Goal: Task Accomplishment & Management: Complete application form

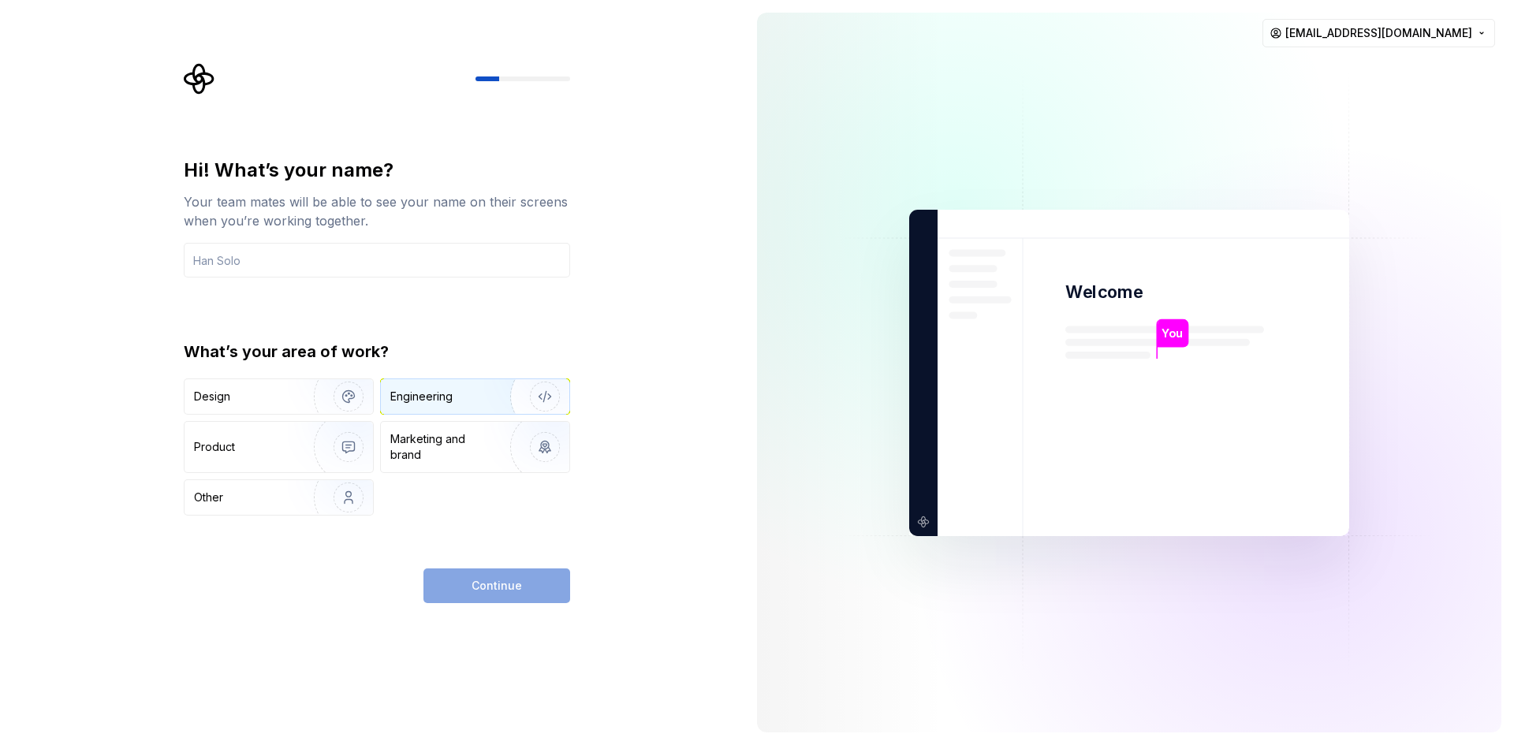
click at [464, 399] on div "Engineering" at bounding box center [452, 397] width 125 height 16
click at [263, 255] on input "text" at bounding box center [377, 260] width 386 height 35
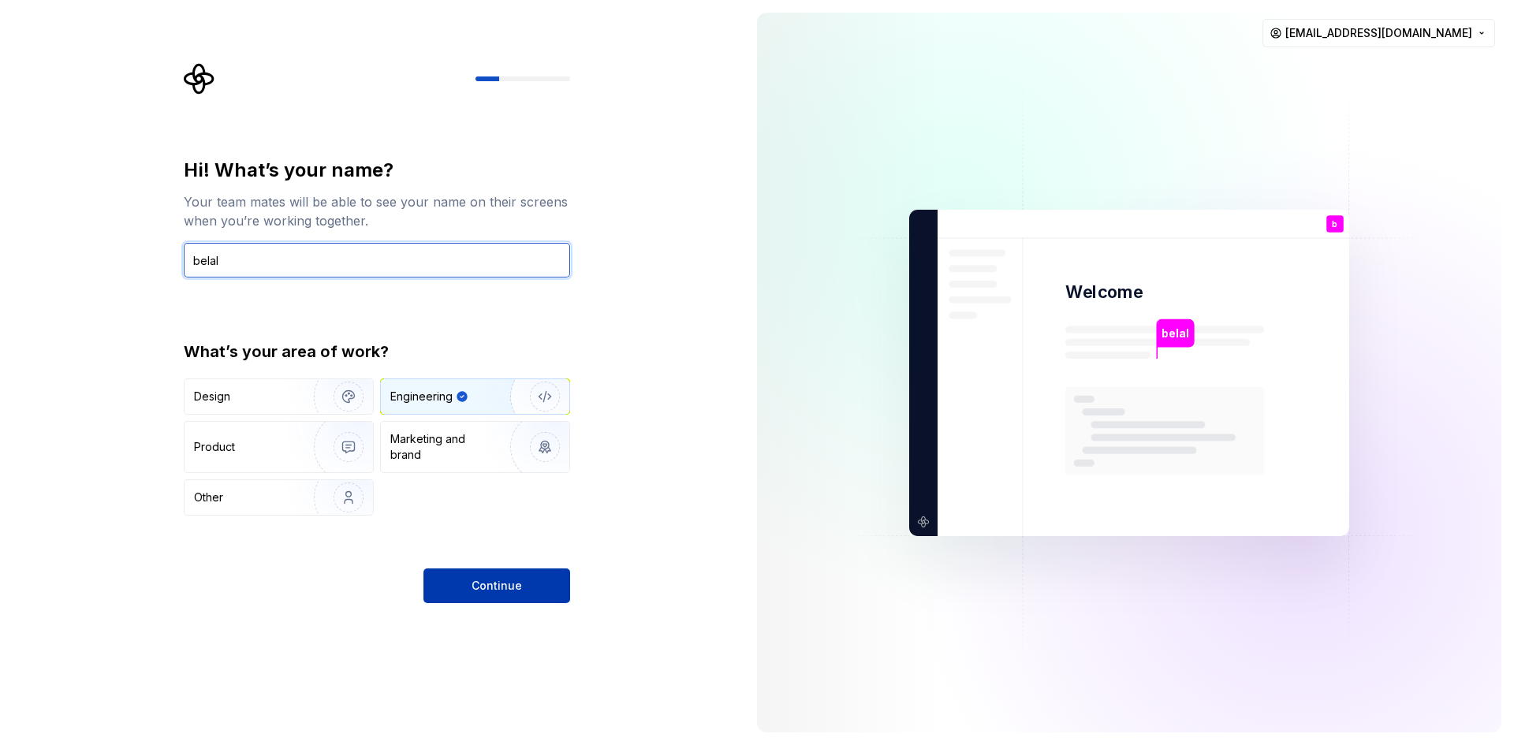
type input "belal"
click at [521, 579] on button "Continue" at bounding box center [496, 585] width 147 height 35
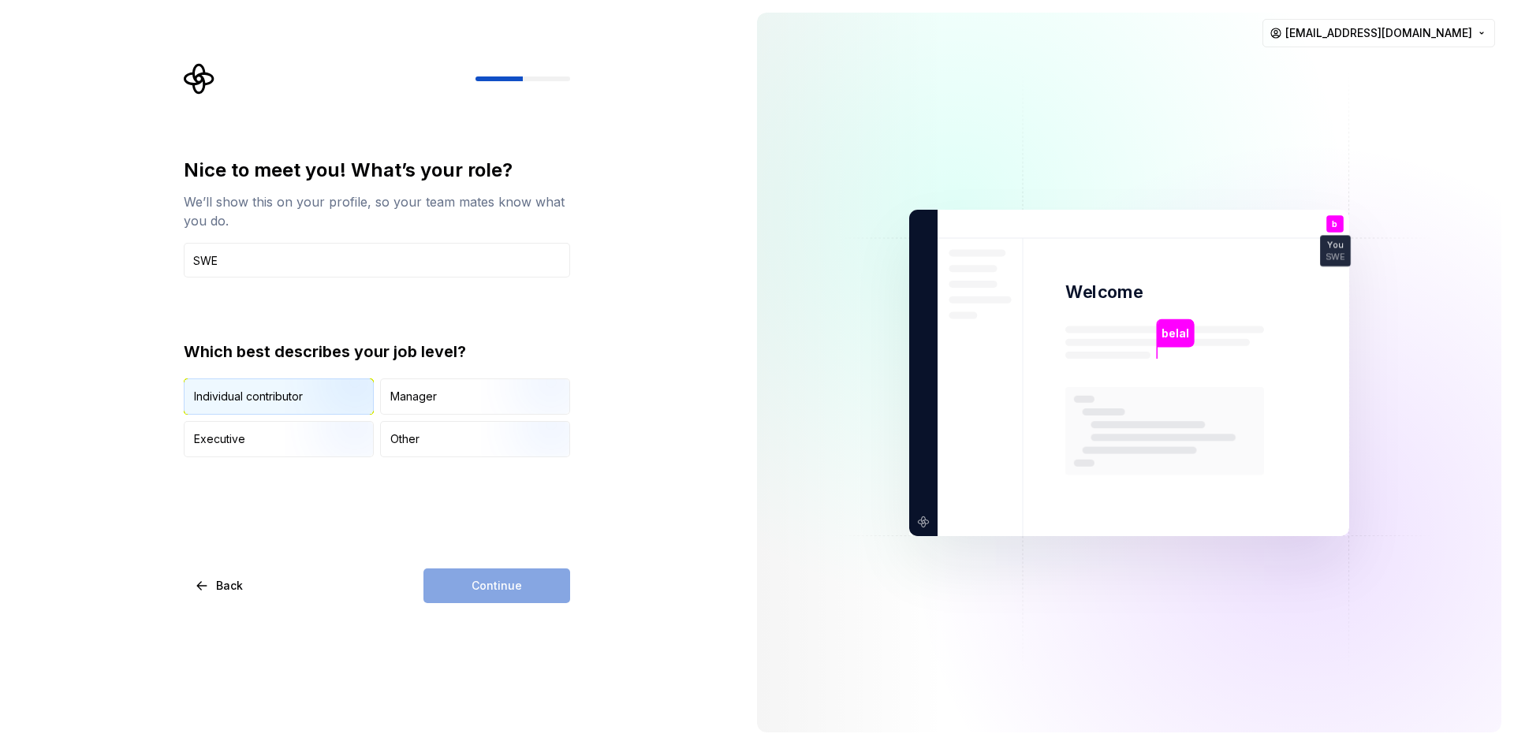
type input "SWE"
click at [268, 402] on div "Individual contributor" at bounding box center [248, 397] width 109 height 16
click at [540, 574] on button "Continue" at bounding box center [496, 585] width 147 height 35
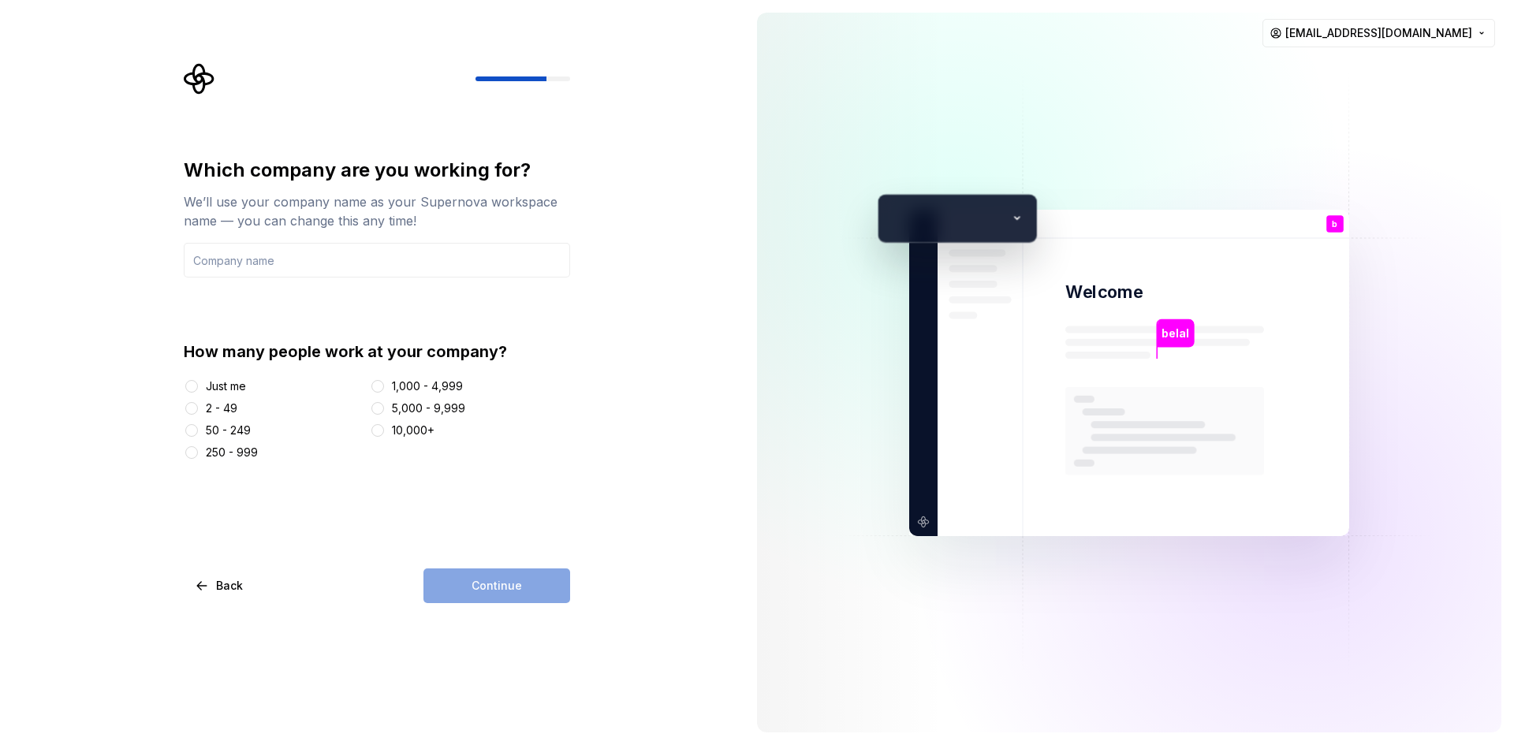
click at [218, 385] on div "Just me" at bounding box center [226, 386] width 40 height 16
click at [198, 385] on button "Just me" at bounding box center [191, 386] width 13 height 13
click at [318, 256] on input "text" at bounding box center [377, 260] width 386 height 35
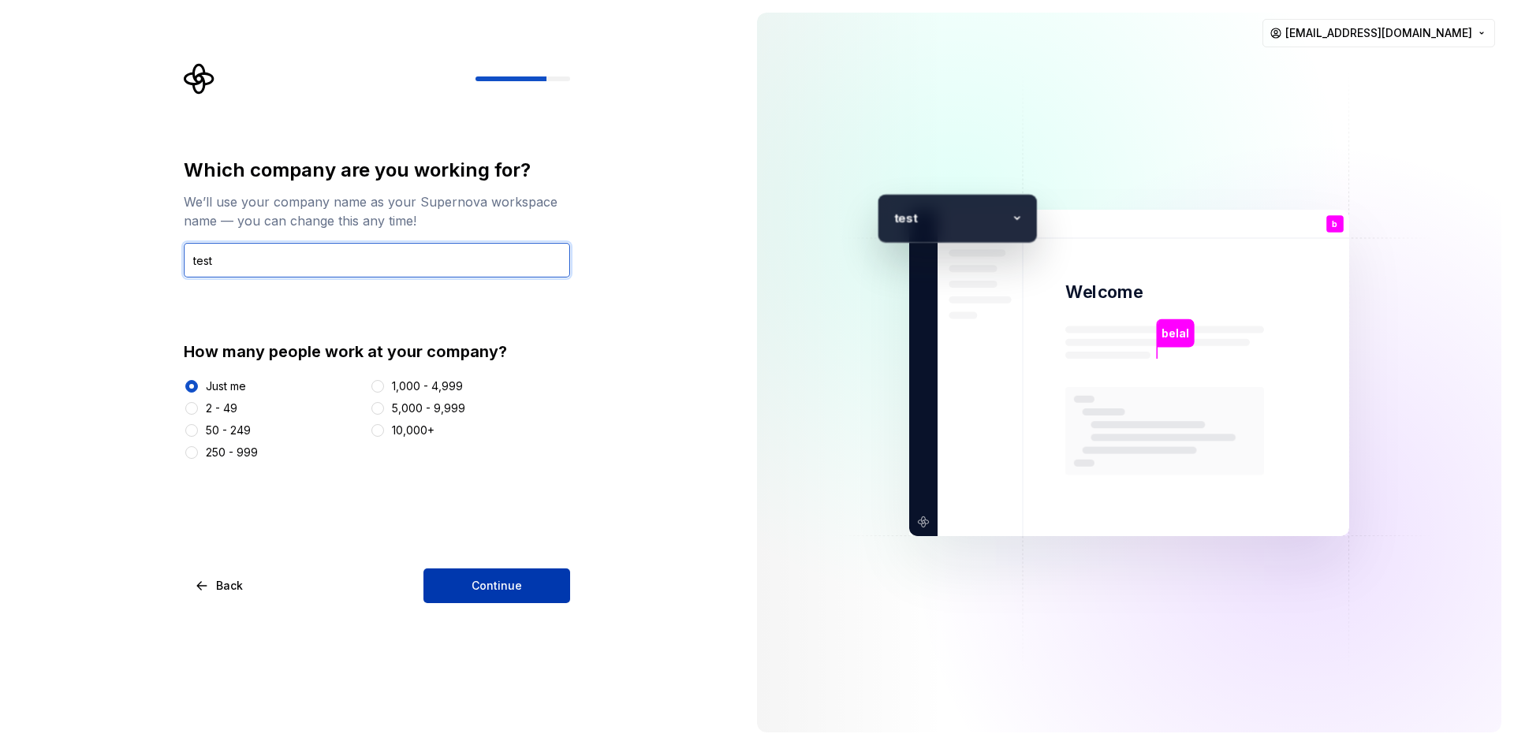
type input "test"
click at [516, 581] on span "Continue" at bounding box center [496, 586] width 50 height 16
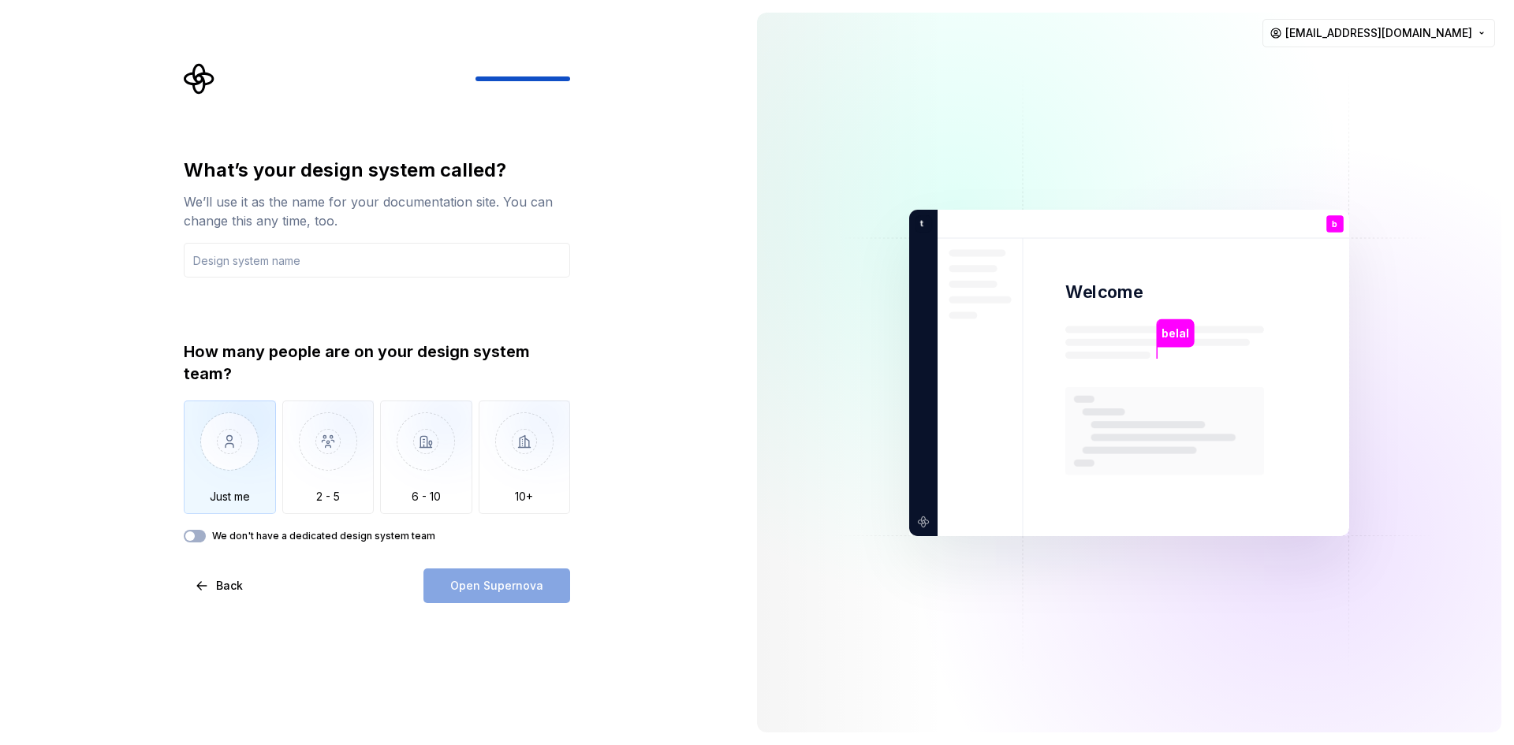
click at [218, 467] on img "button" at bounding box center [230, 453] width 92 height 106
click at [194, 528] on div "How many people are on your design system team? Just me 2 - 5 6 - 10 10+ We don…" at bounding box center [377, 442] width 386 height 202
click at [210, 545] on div "What’s your design system called? We’ll use it as the name for your documentati…" at bounding box center [377, 380] width 386 height 445
click at [202, 536] on button "We don't have a dedicated design system team" at bounding box center [195, 536] width 22 height 13
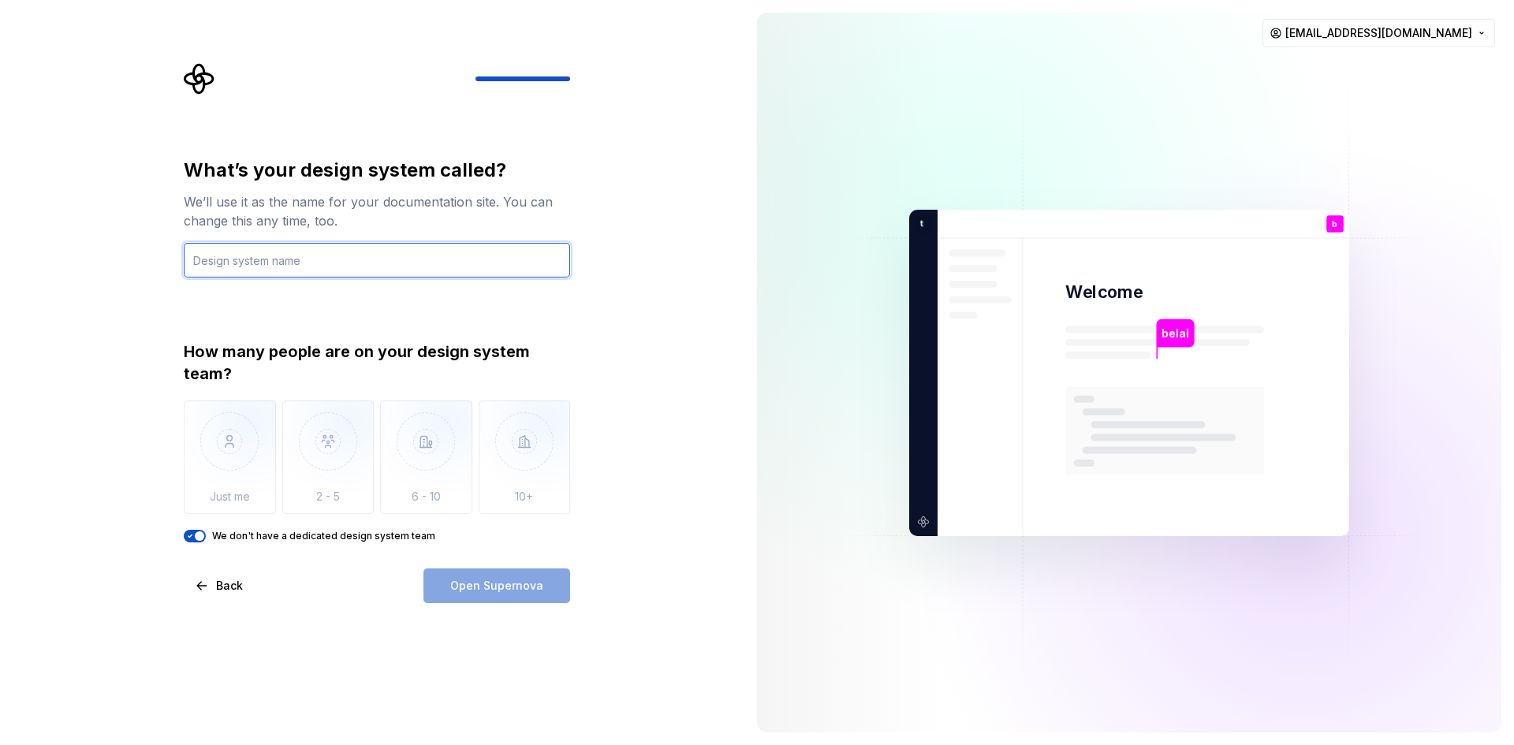
click at [266, 258] on input "text" at bounding box center [377, 260] width 386 height 35
type input "test"
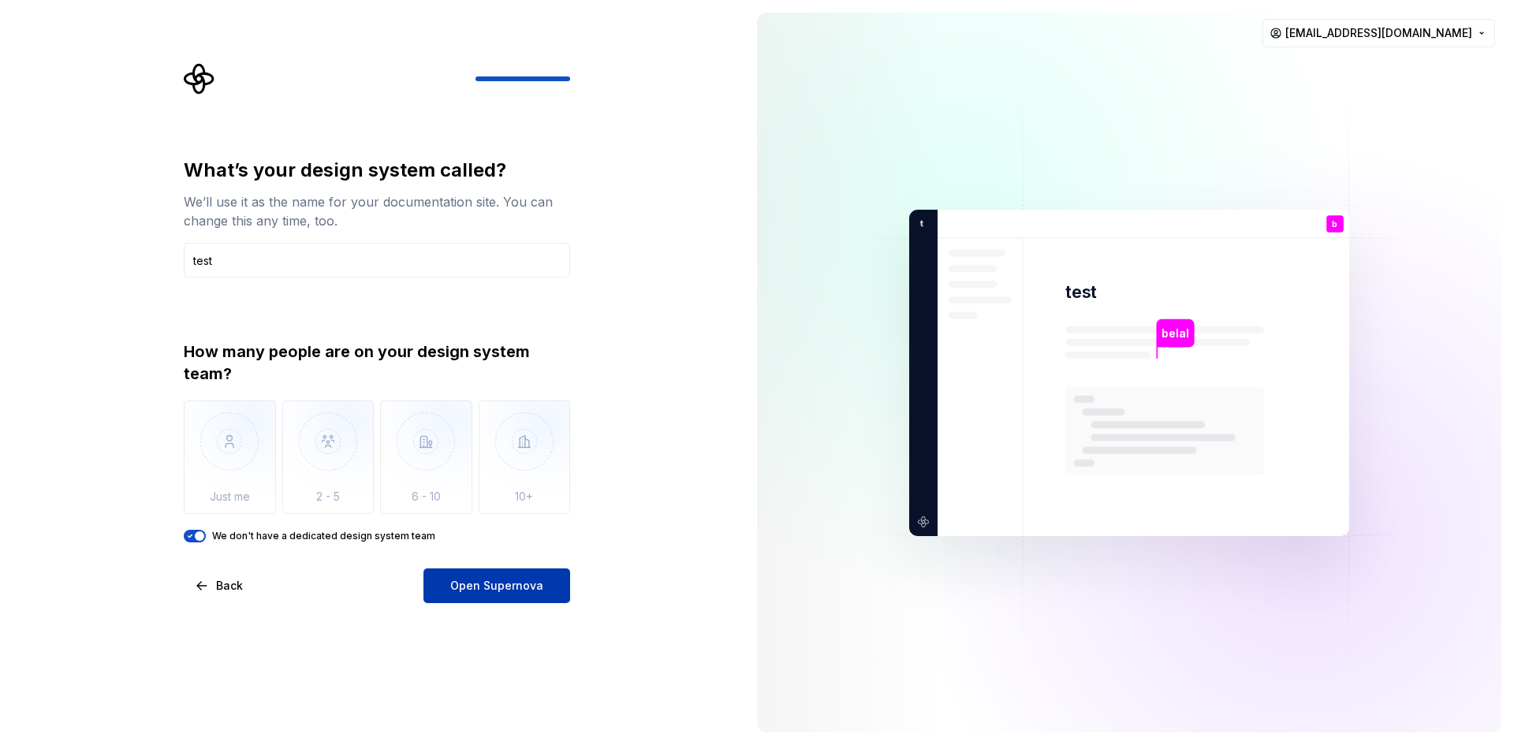
click at [556, 584] on button "Open Supernova" at bounding box center [496, 585] width 147 height 35
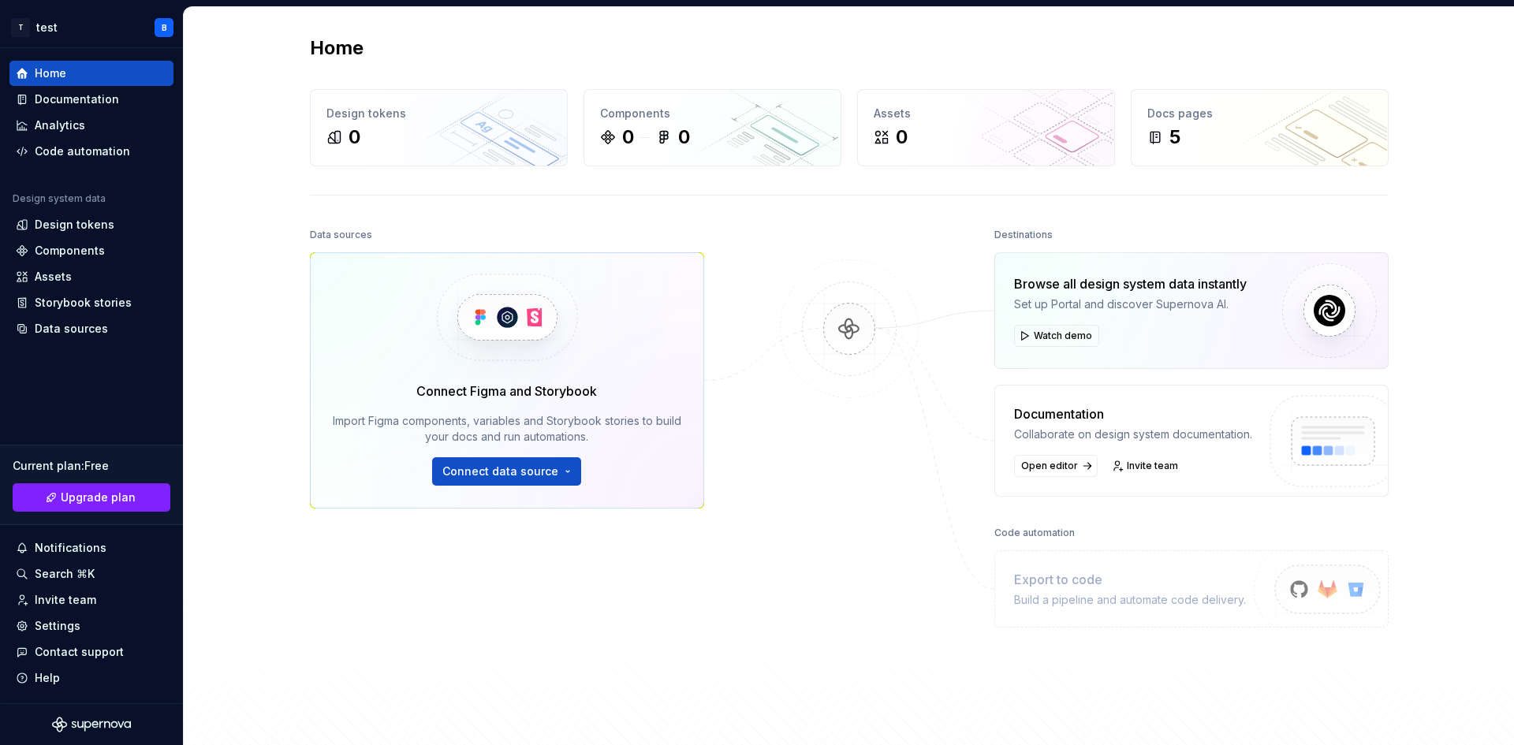
drag, startPoint x: 1078, startPoint y: 89, endPoint x: 860, endPoint y: 252, distance: 272.6
drag, startPoint x: 860, startPoint y: 252, endPoint x: 571, endPoint y: 617, distance: 465.7
click at [571, 617] on div "Data sources Connect Figma and Storybook Import Figma components, variables and…" at bounding box center [507, 447] width 394 height 447
click at [516, 478] on span "Connect data source" at bounding box center [500, 472] width 116 height 16
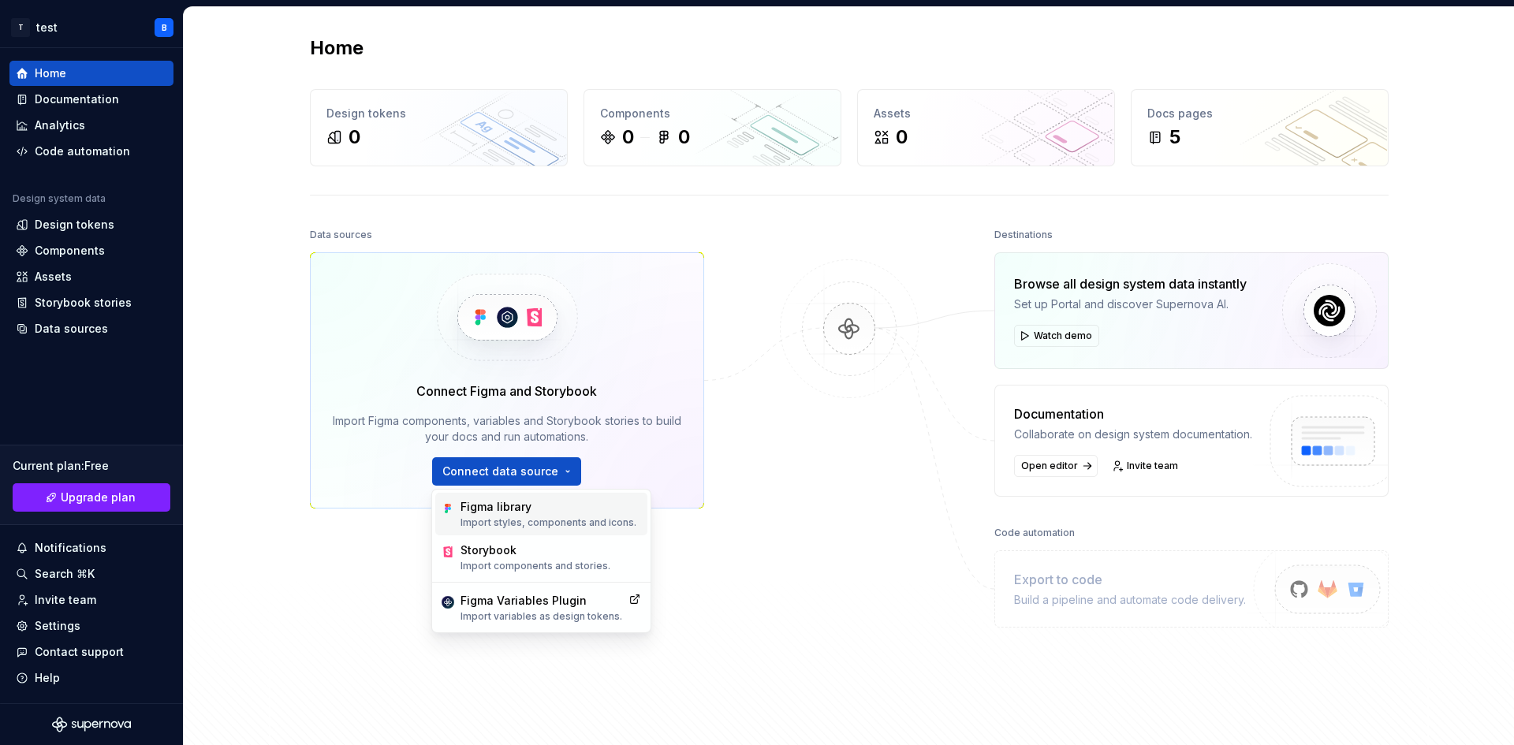
click at [571, 513] on div "Figma library" at bounding box center [548, 507] width 176 height 16
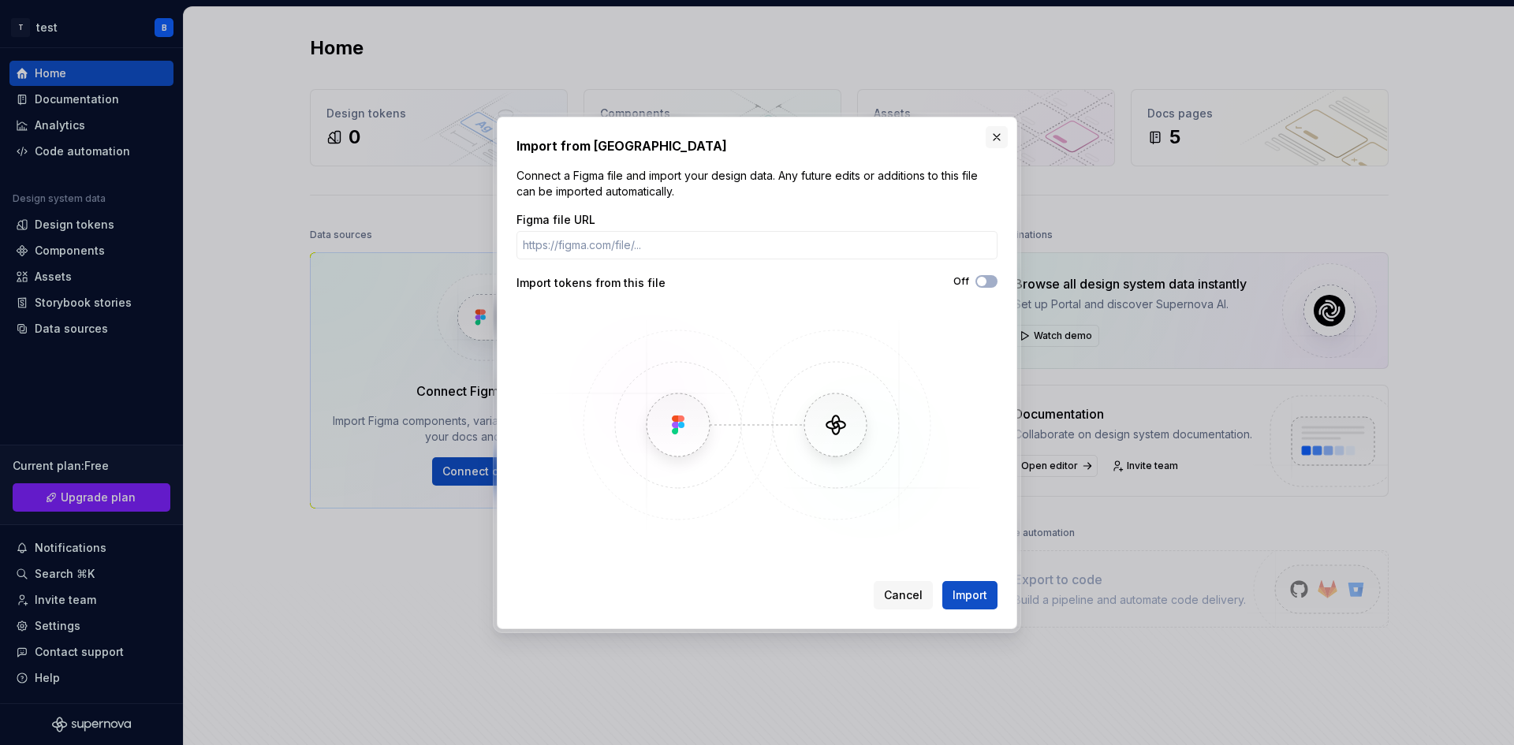
click at [1000, 143] on button "button" at bounding box center [996, 137] width 22 height 22
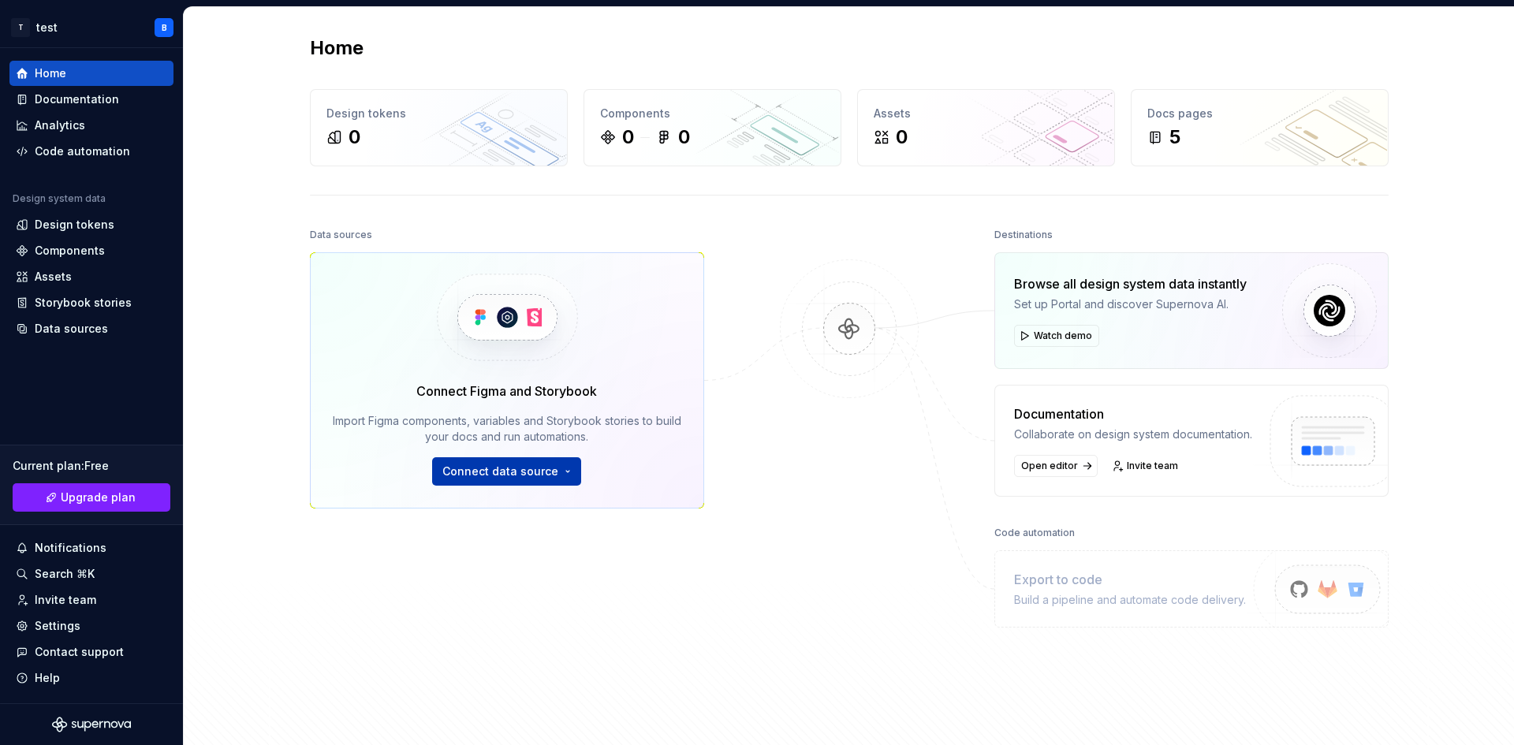
click at [512, 471] on span "Connect data source" at bounding box center [500, 472] width 116 height 16
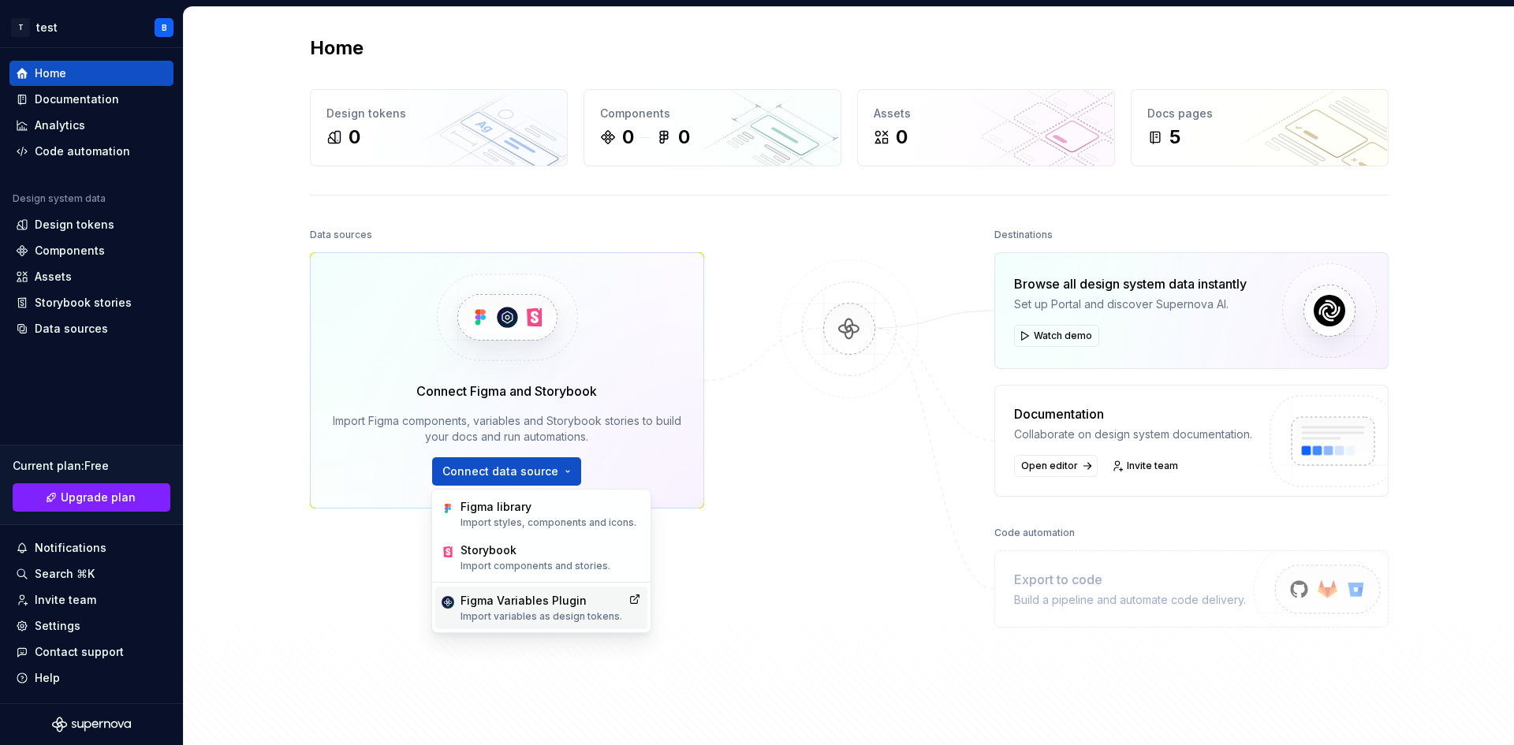
click at [547, 613] on p "Import variables as design tokens." at bounding box center [541, 616] width 162 height 13
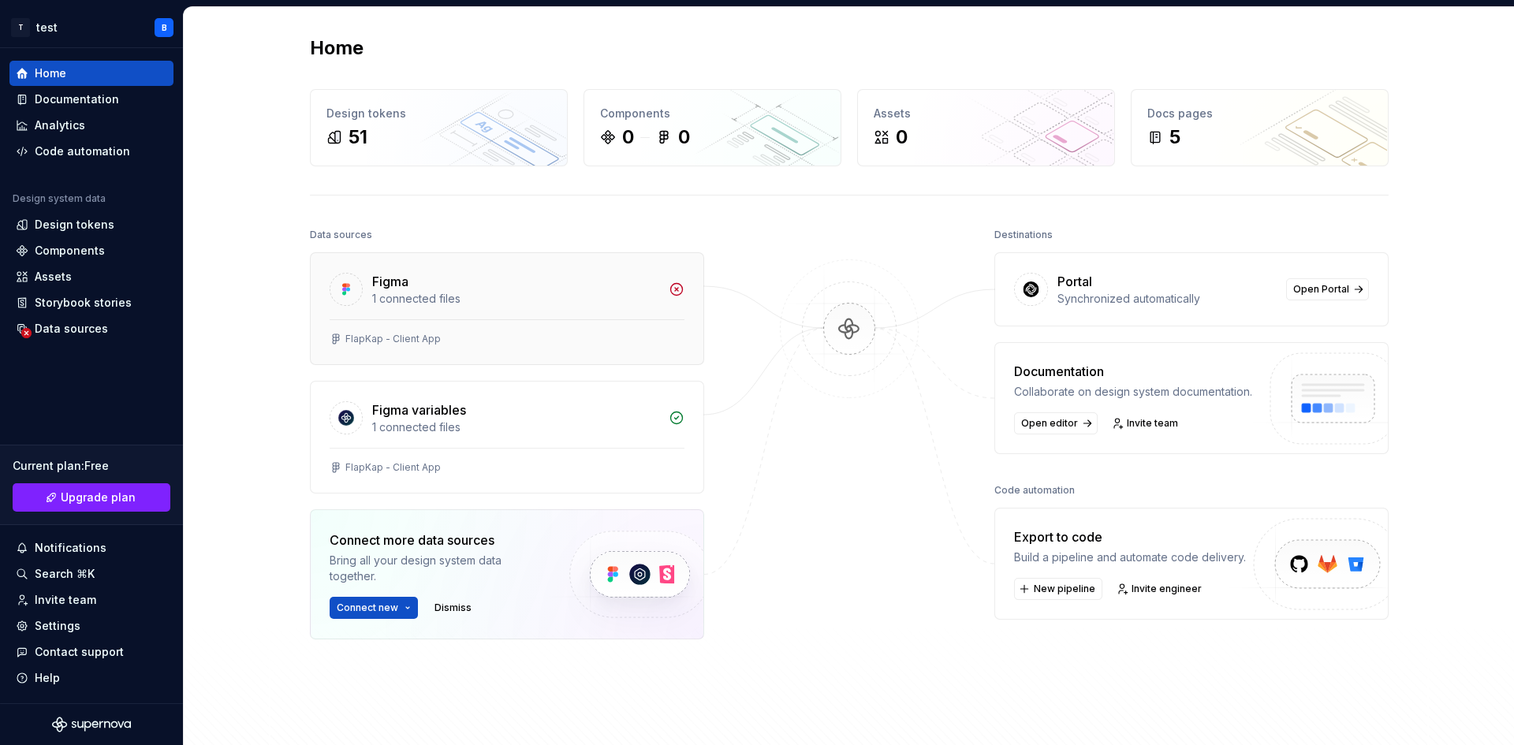
click at [502, 299] on div "1 connected files" at bounding box center [515, 299] width 287 height 16
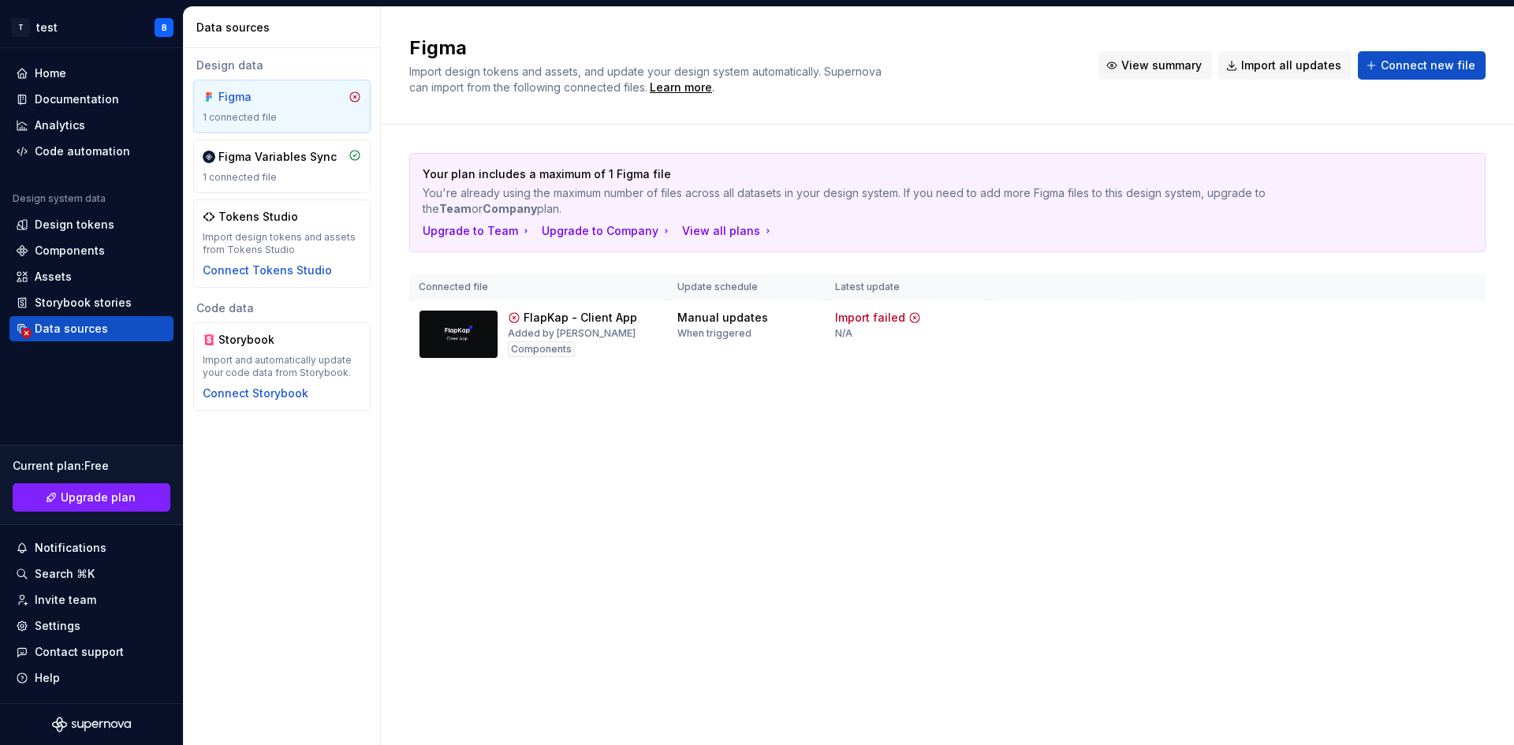
click at [1130, 69] on button "View summary" at bounding box center [1155, 65] width 114 height 28
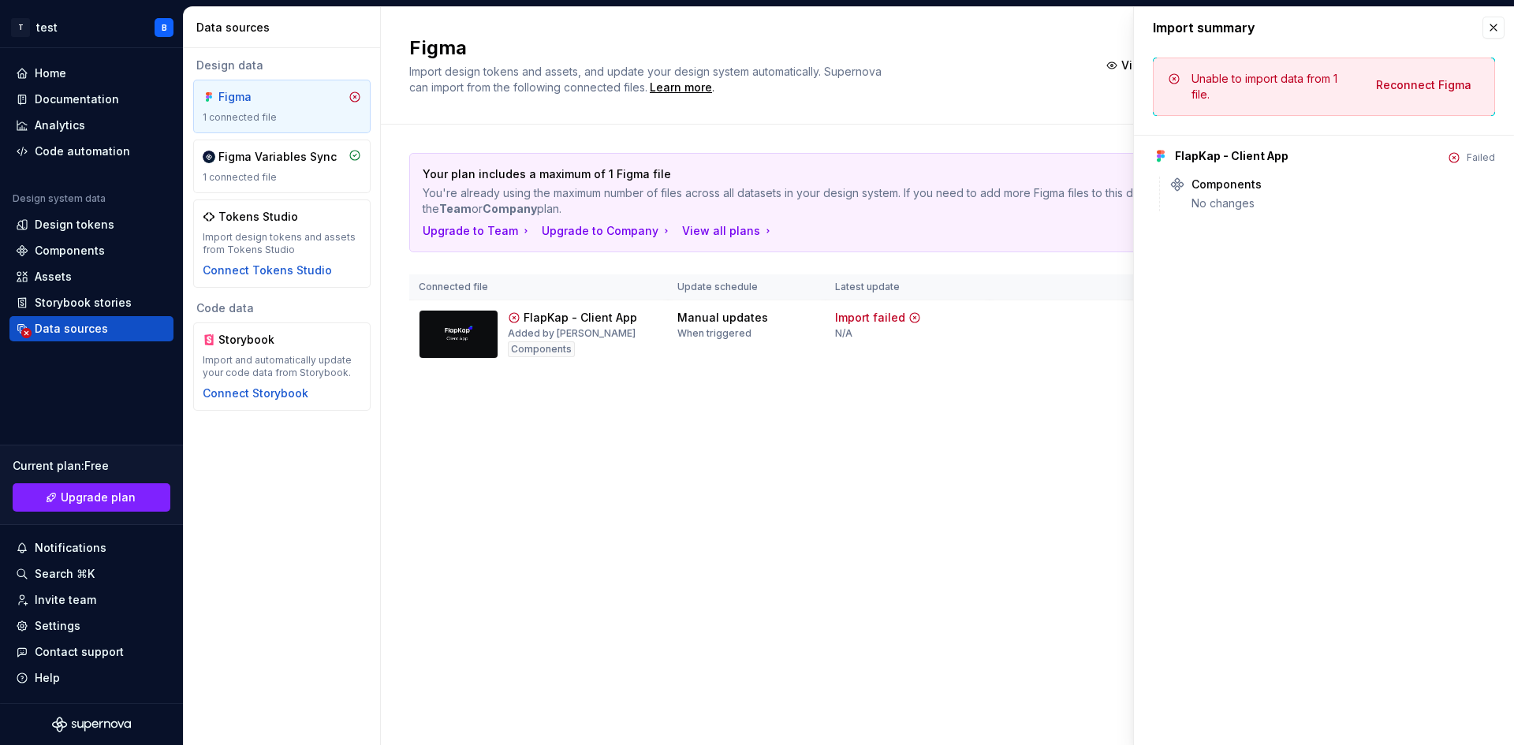
click at [1477, 163] on div "Failed" at bounding box center [1480, 157] width 28 height 13
click at [1499, 19] on button "button" at bounding box center [1493, 28] width 22 height 22
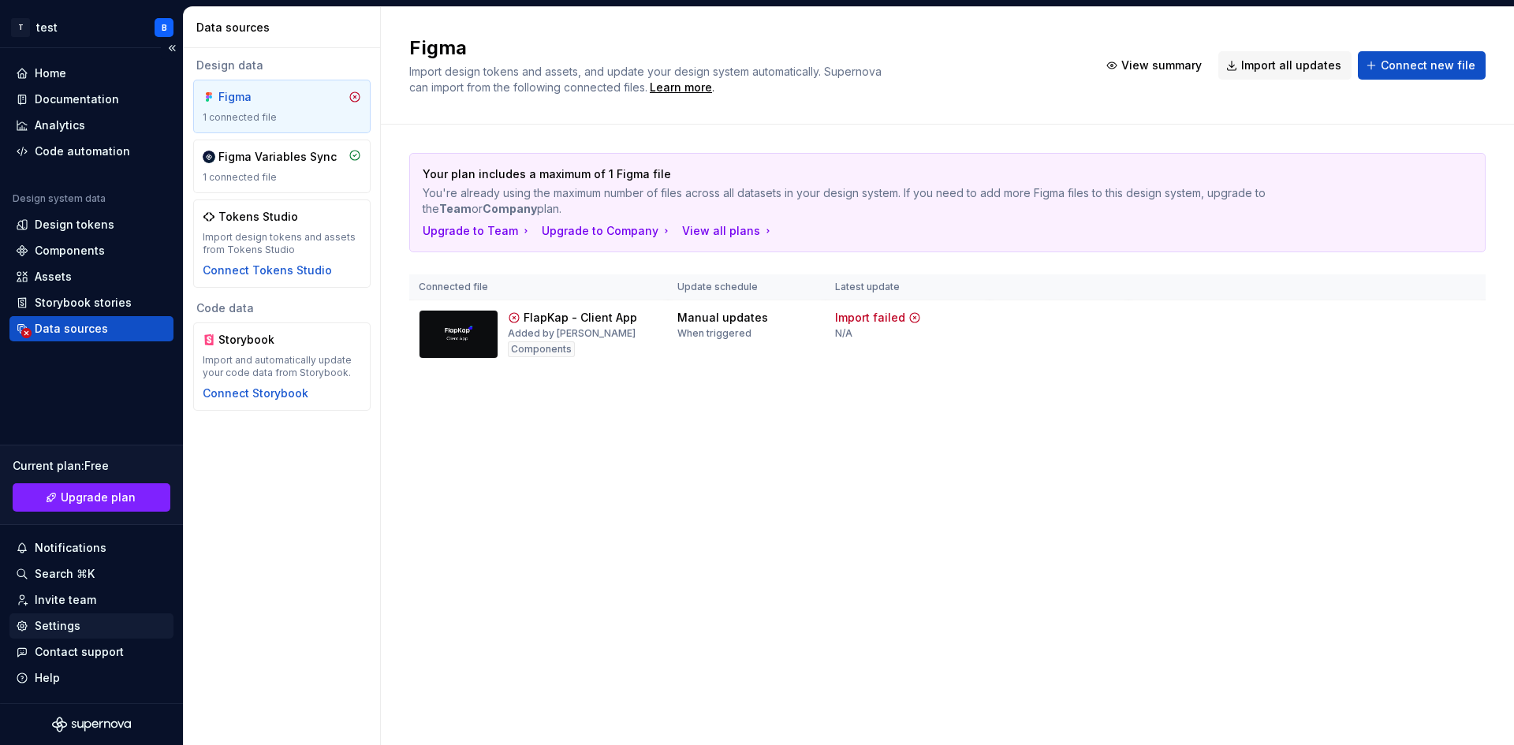
click at [84, 622] on div "Settings" at bounding box center [91, 626] width 151 height 16
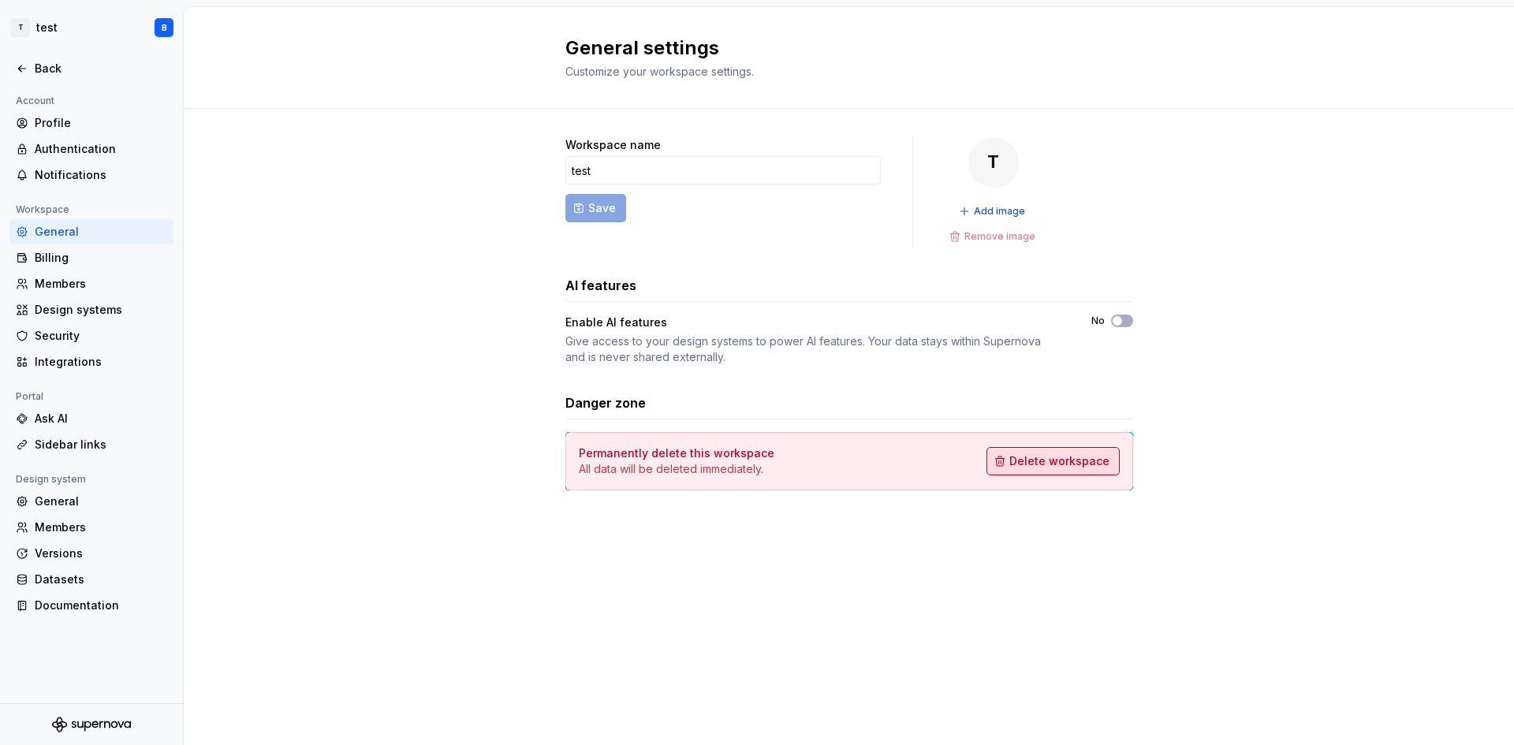
click at [1107, 466] on span "Delete workspace" at bounding box center [1059, 461] width 100 height 16
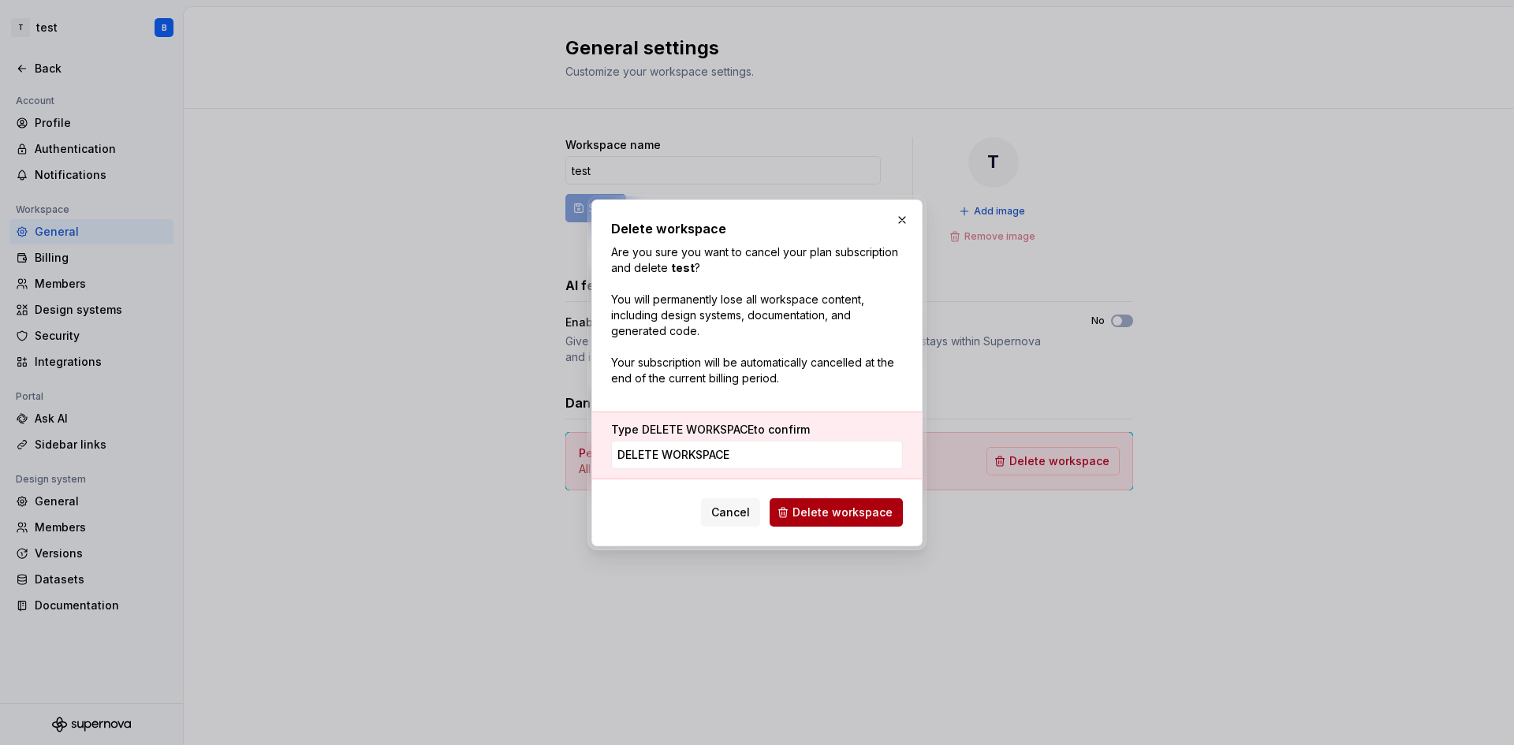
type input "DELETE WORKSPACE"
click at [843, 520] on button "Delete workspace" at bounding box center [835, 512] width 133 height 28
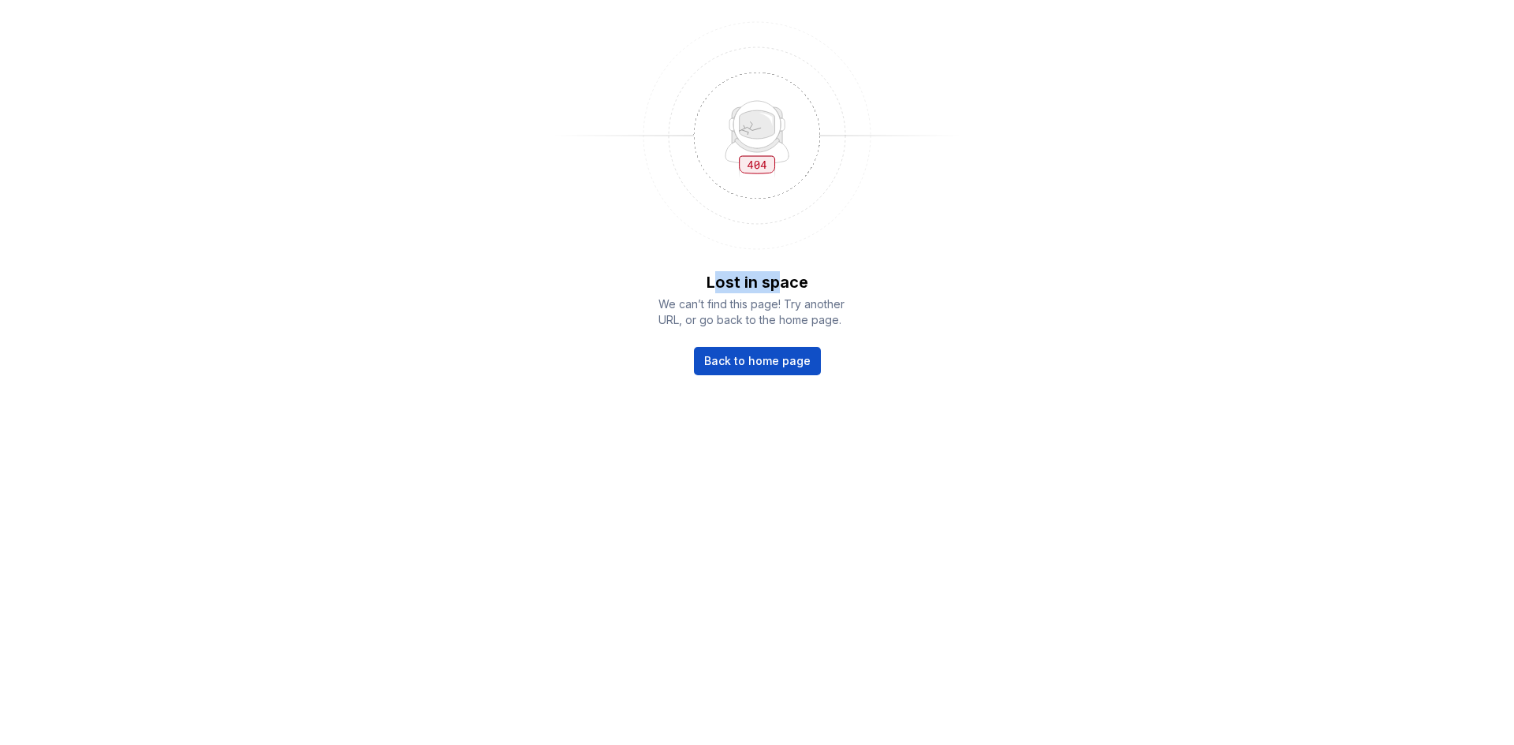
drag, startPoint x: 717, startPoint y: 283, endPoint x: 783, endPoint y: 283, distance: 66.2
click at [783, 283] on p "Lost in space" at bounding box center [757, 282] width 102 height 22
click at [766, 370] on link "Back to home page" at bounding box center [757, 361] width 127 height 28
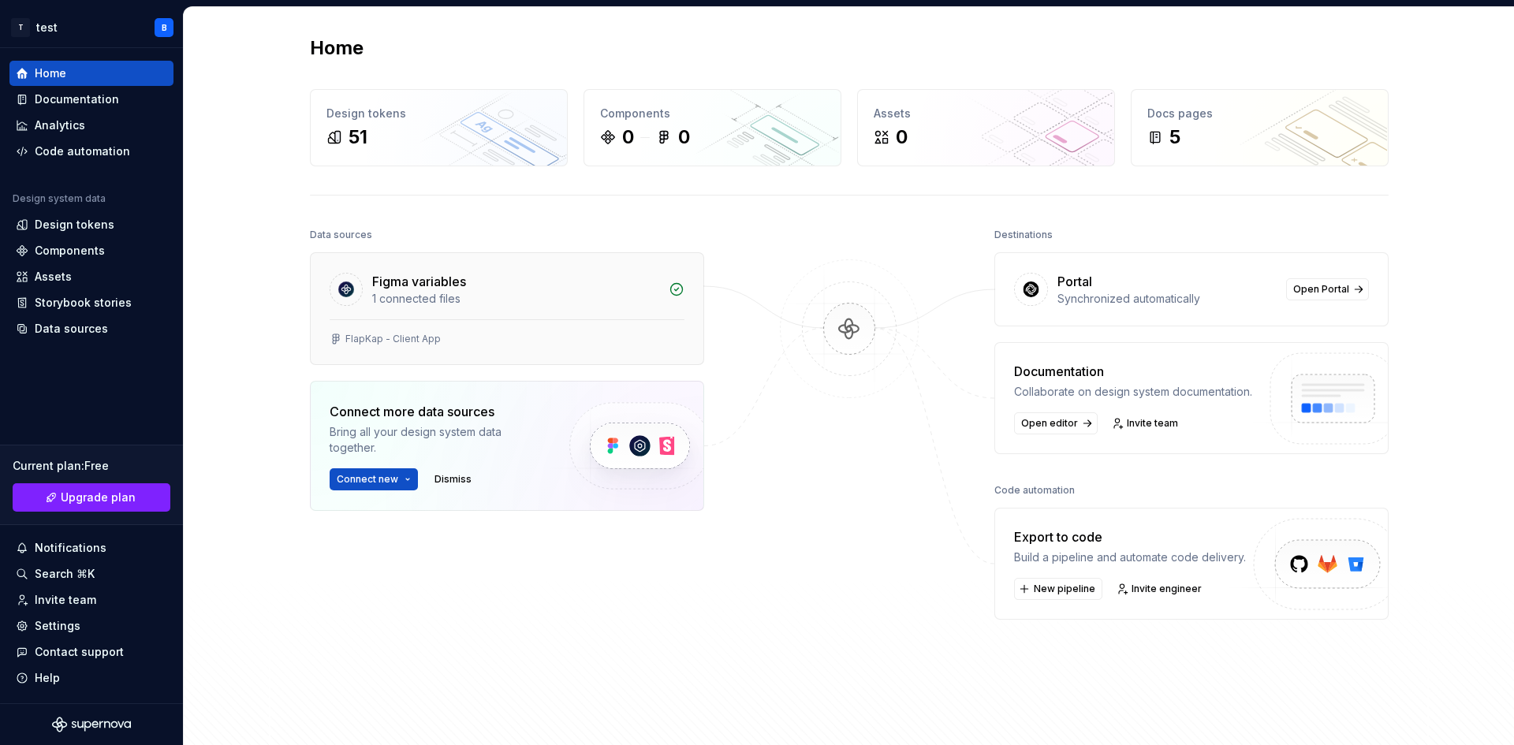
click at [467, 294] on div "1 connected files" at bounding box center [515, 299] width 287 height 16
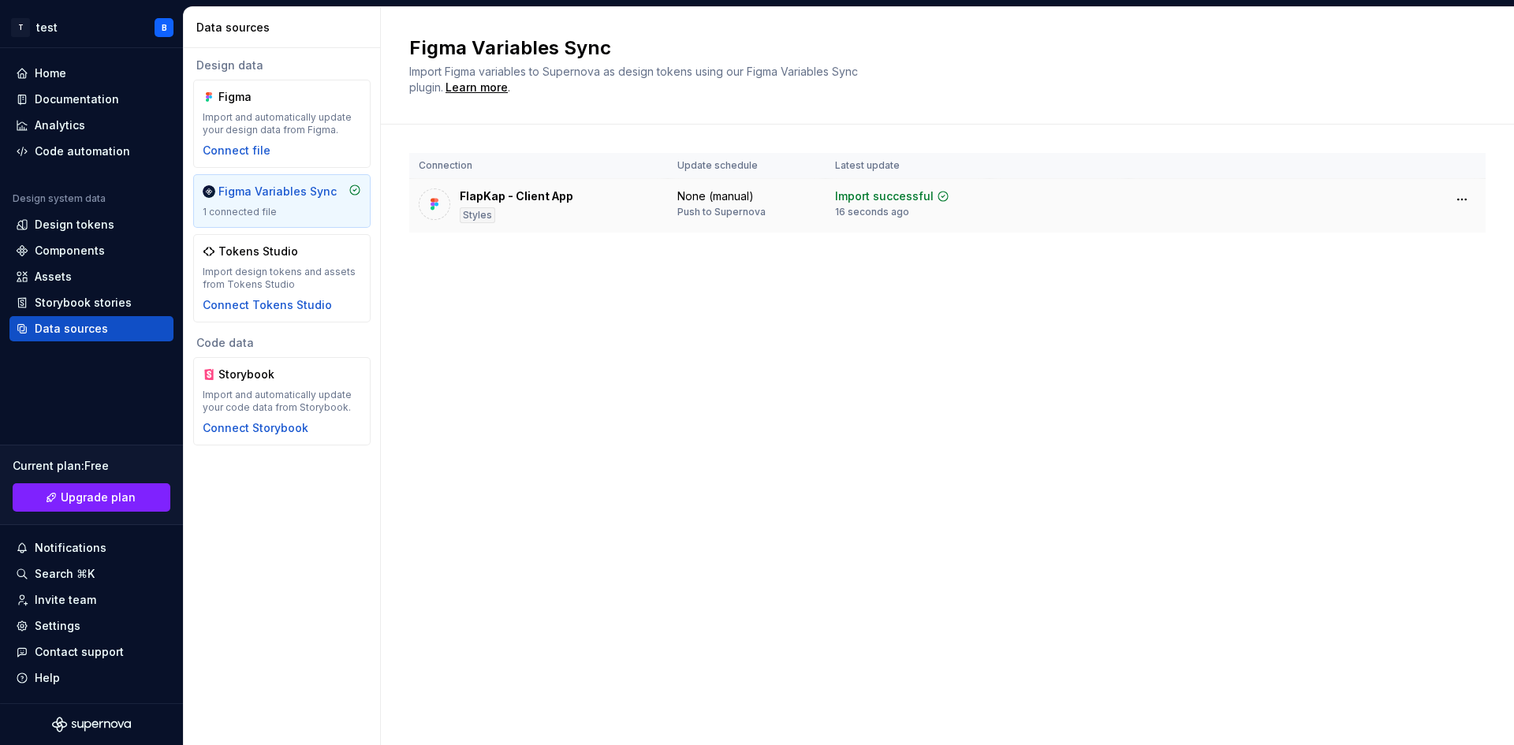
click at [478, 199] on div "FlapKap - Client App" at bounding box center [517, 196] width 114 height 16
click at [441, 206] on img at bounding box center [434, 204] width 16 height 16
click at [270, 205] on div "Figma Variables Sync 1 connected file" at bounding box center [282, 201] width 158 height 35
drag, startPoint x: 303, startPoint y: 192, endPoint x: 254, endPoint y: 200, distance: 50.4
click at [254, 200] on div "Figma Variables Sync 1 connected file" at bounding box center [282, 201] width 158 height 35
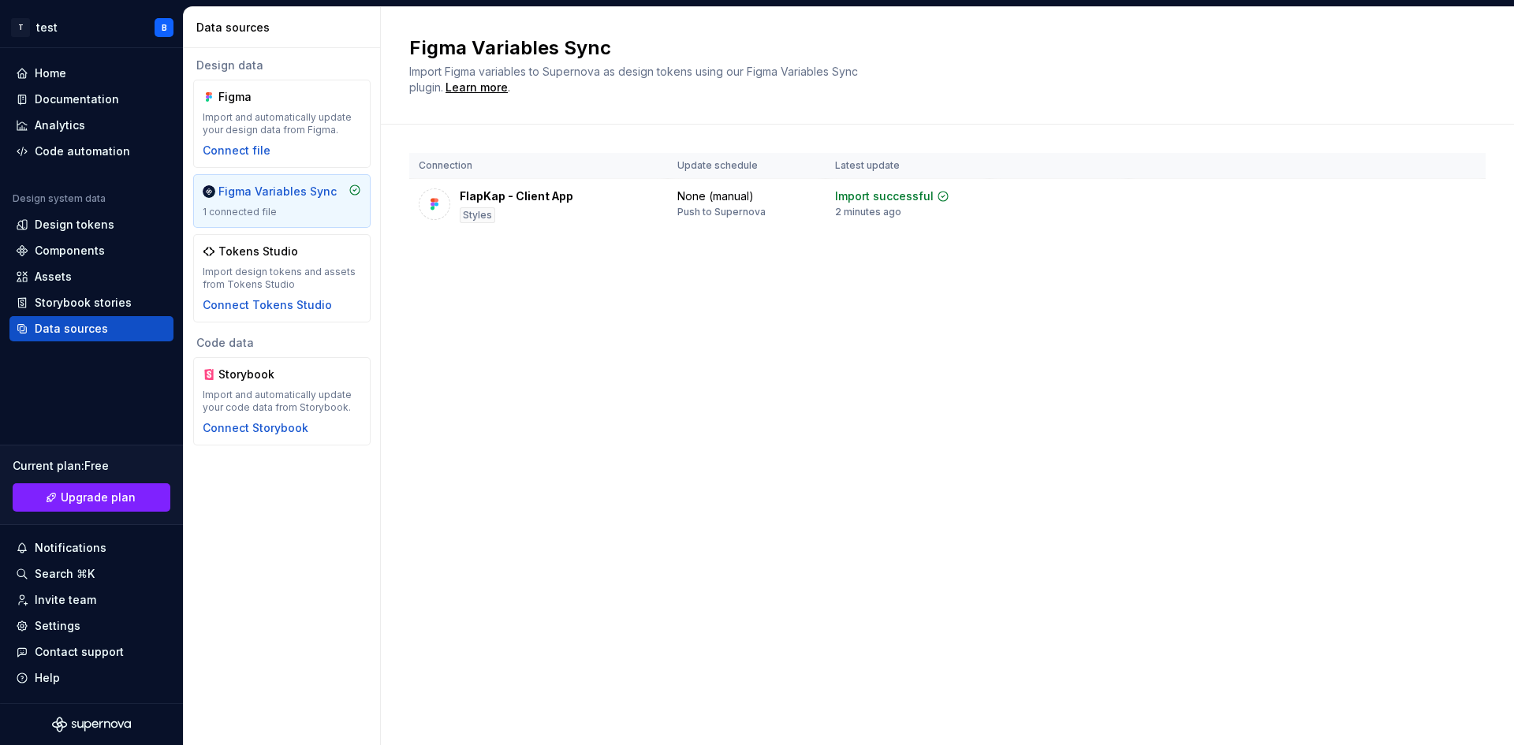
click at [254, 200] on div "Figma Variables Sync 1 connected file" at bounding box center [282, 201] width 158 height 35
click at [236, 151] on div "Connect file" at bounding box center [237, 151] width 68 height 16
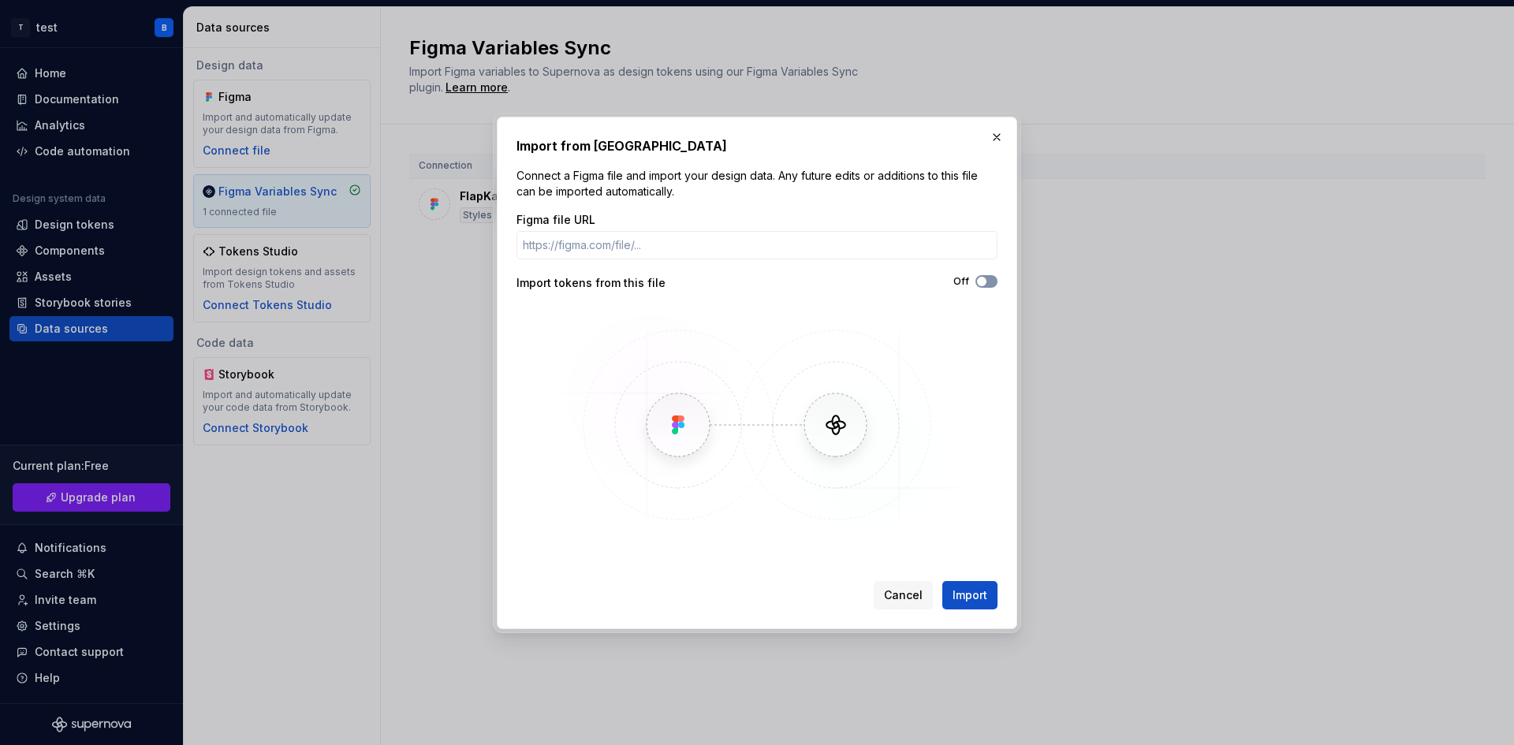
click at [984, 285] on icon "button" at bounding box center [981, 281] width 13 height 9
click at [824, 441] on img at bounding box center [756, 425] width 457 height 236
click at [988, 287] on button "On" at bounding box center [986, 281] width 22 height 13
click at [912, 281] on div "Off" at bounding box center [877, 281] width 240 height 13
click at [865, 266] on div "Figma file URL Import tokens from this file Off" at bounding box center [756, 377] width 481 height 331
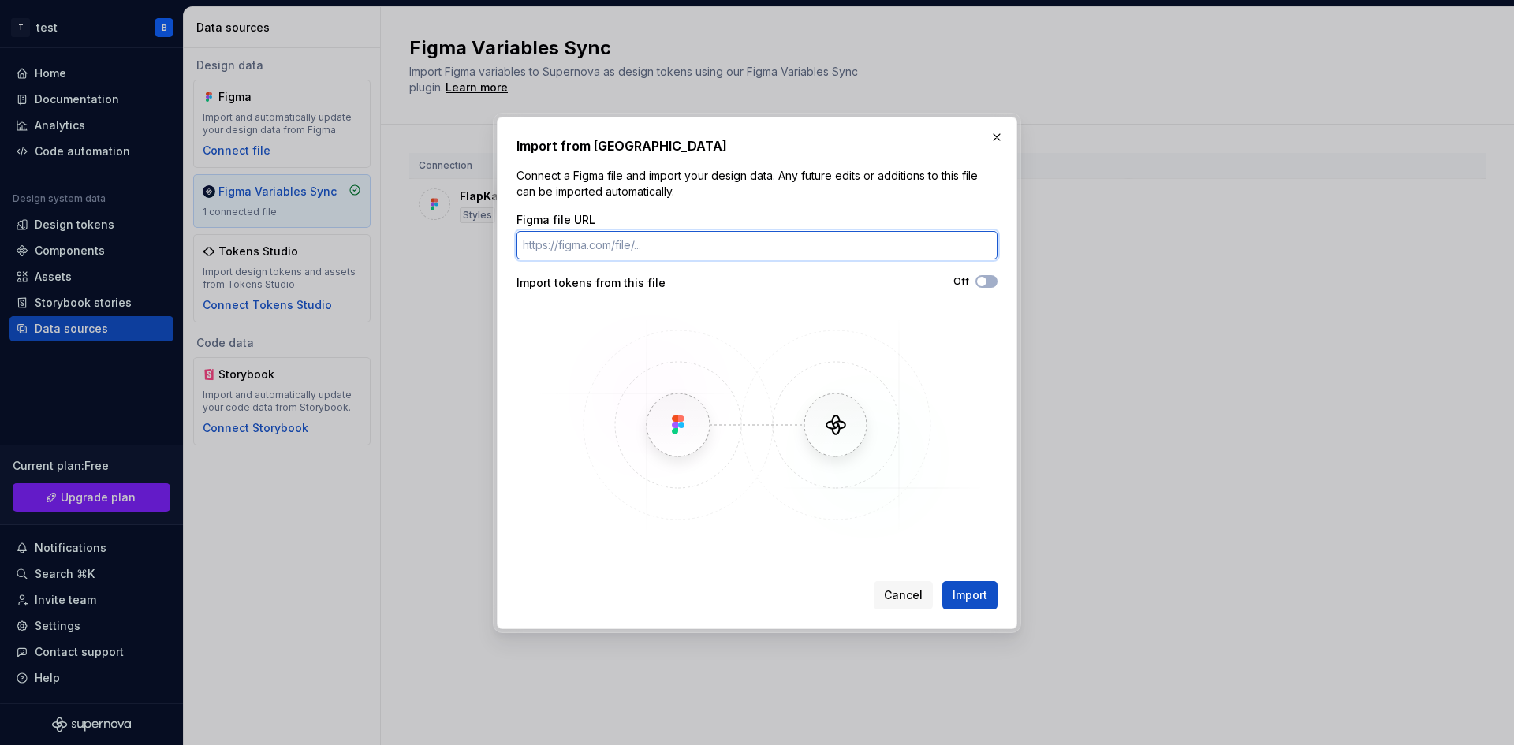
click at [869, 232] on input "Figma file URL" at bounding box center [756, 245] width 481 height 28
paste input "[URL][DOMAIN_NAME]"
type input "[URL][DOMAIN_NAME]"
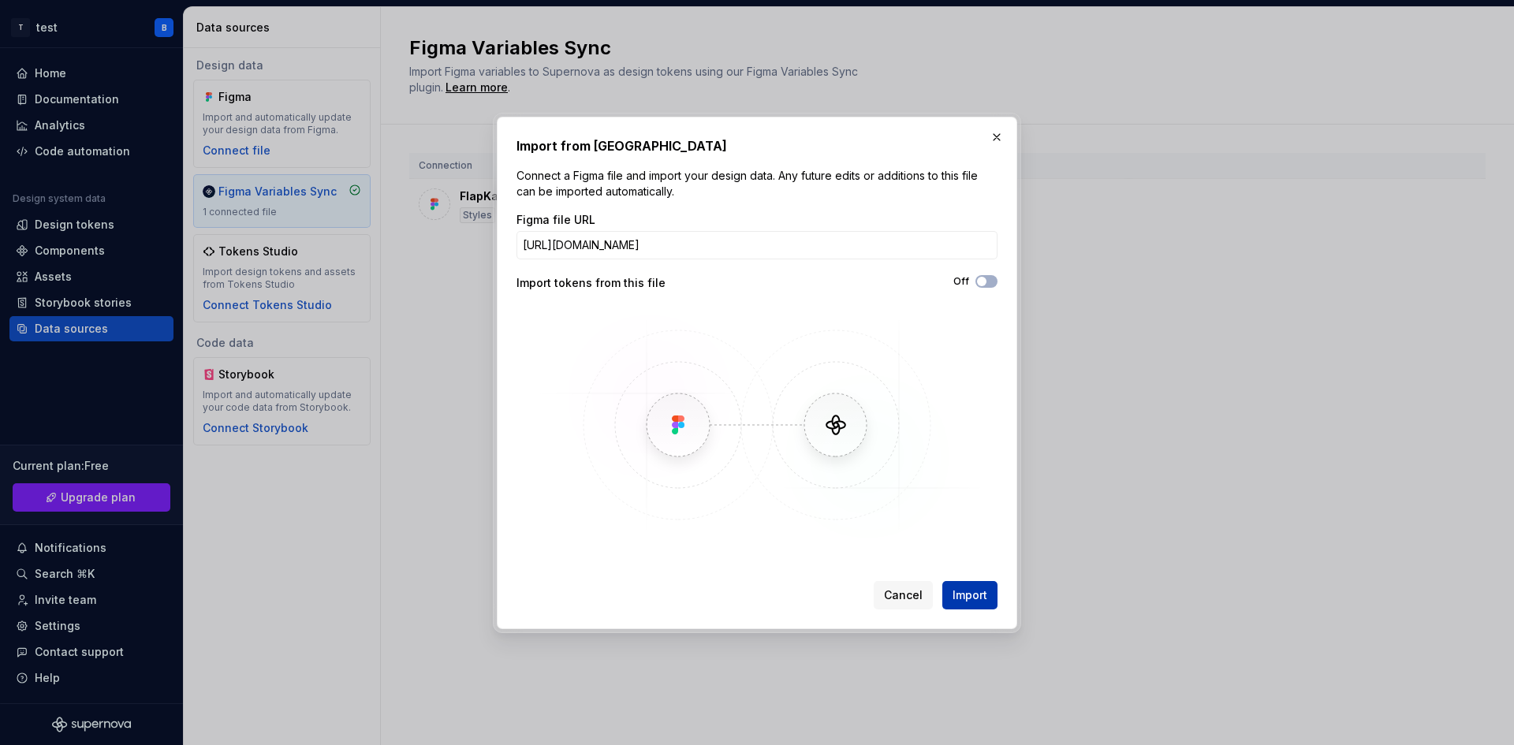
click at [970, 598] on span "Import" at bounding box center [969, 595] width 35 height 16
